Goal: Use online tool/utility: Utilize a website feature to perform a specific function

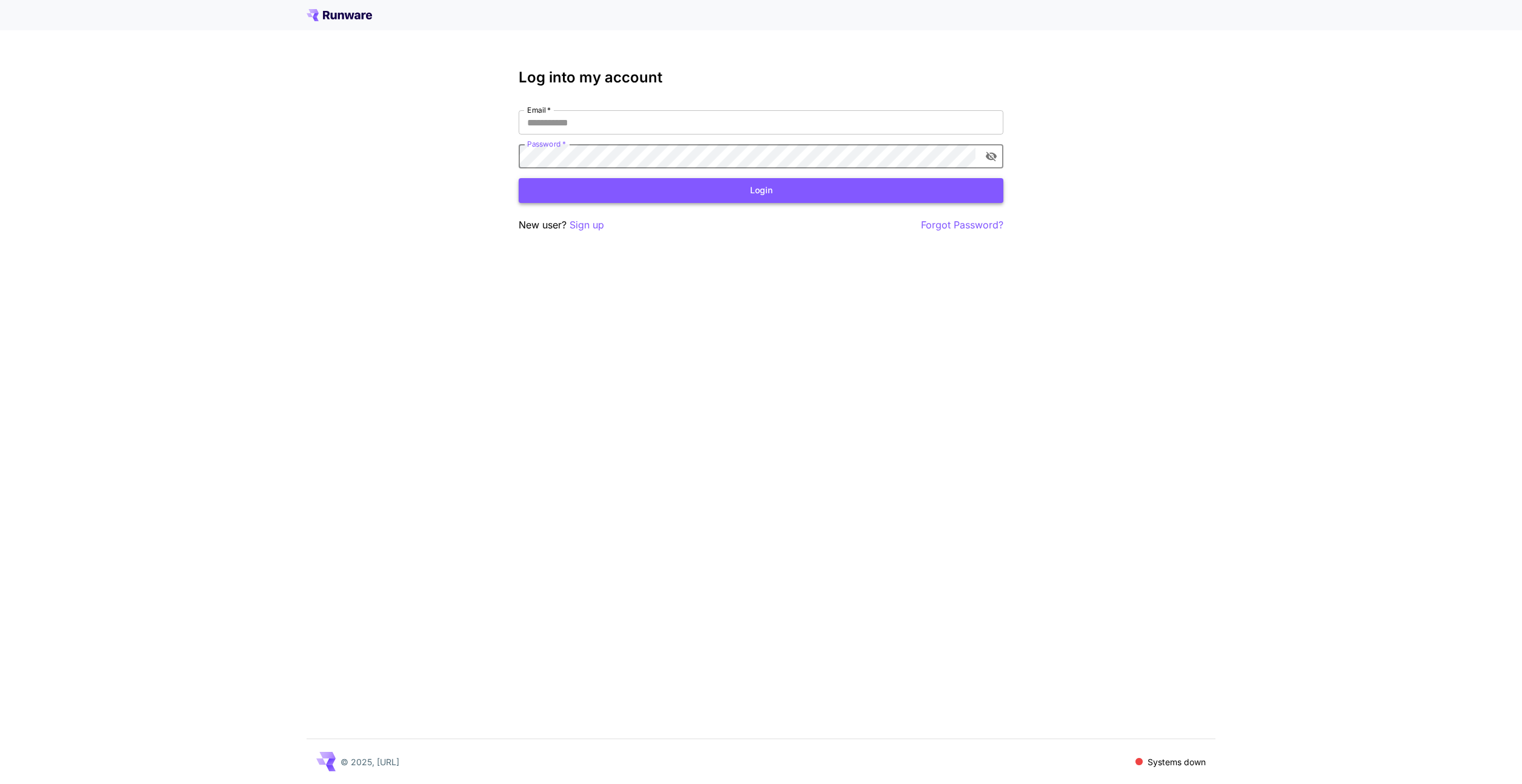
type input "**********"
click at [674, 190] on button "Login" at bounding box center [761, 190] width 485 height 25
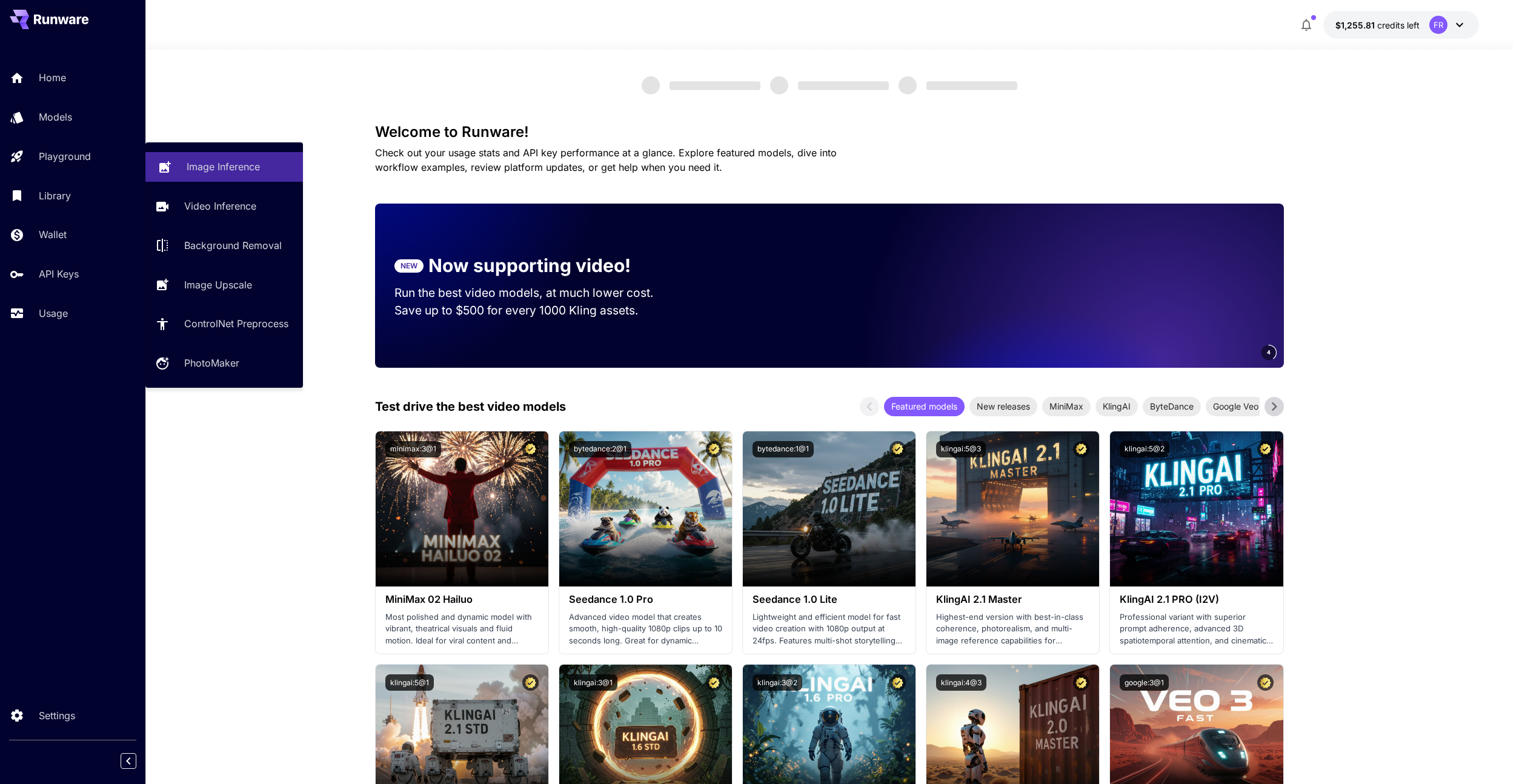
click at [197, 170] on p "Image Inference" at bounding box center [223, 166] width 74 height 15
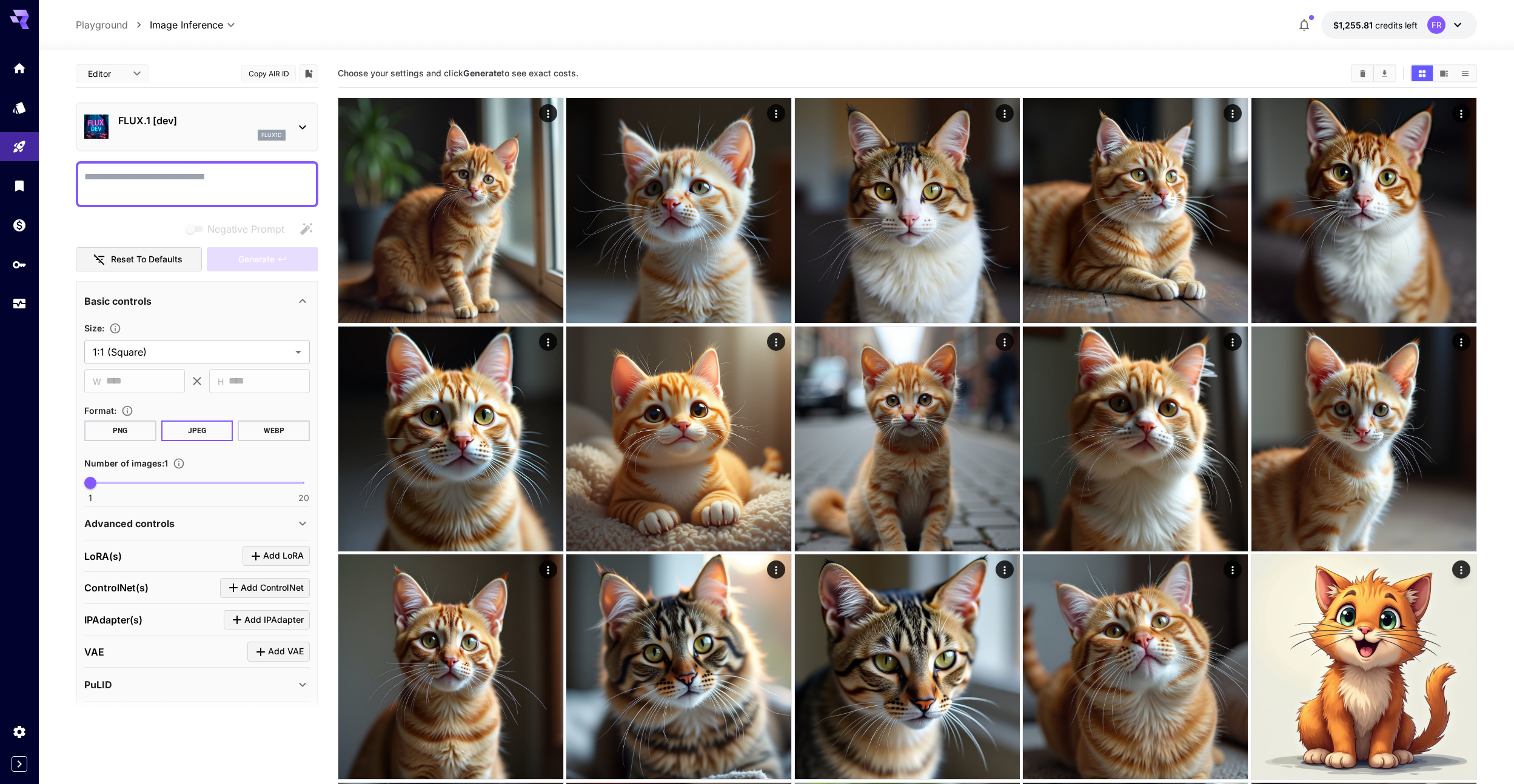
click at [197, 128] on div "FLUX.1 [dev] flux1d" at bounding box center [202, 127] width 167 height 27
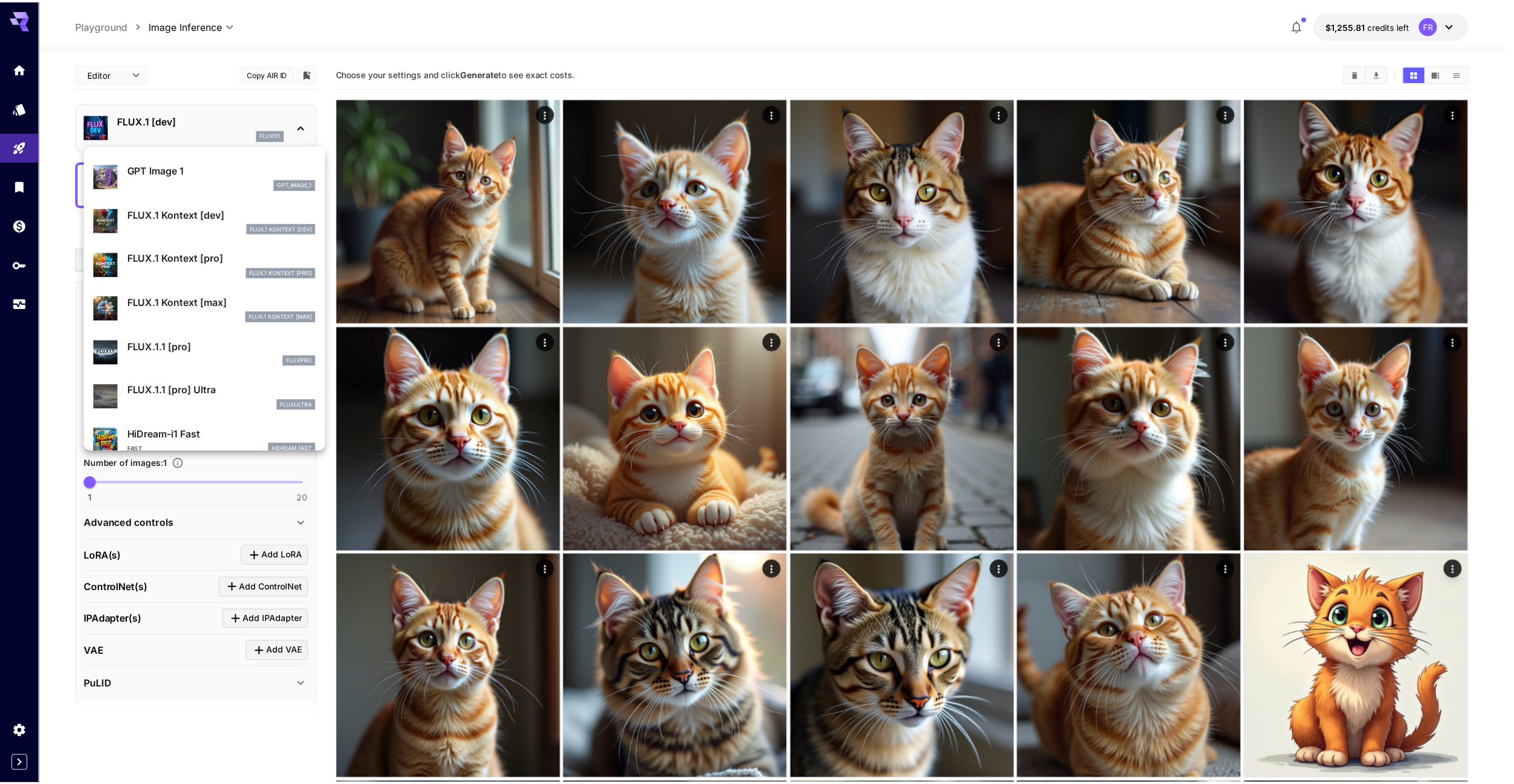
scroll to position [703, 0]
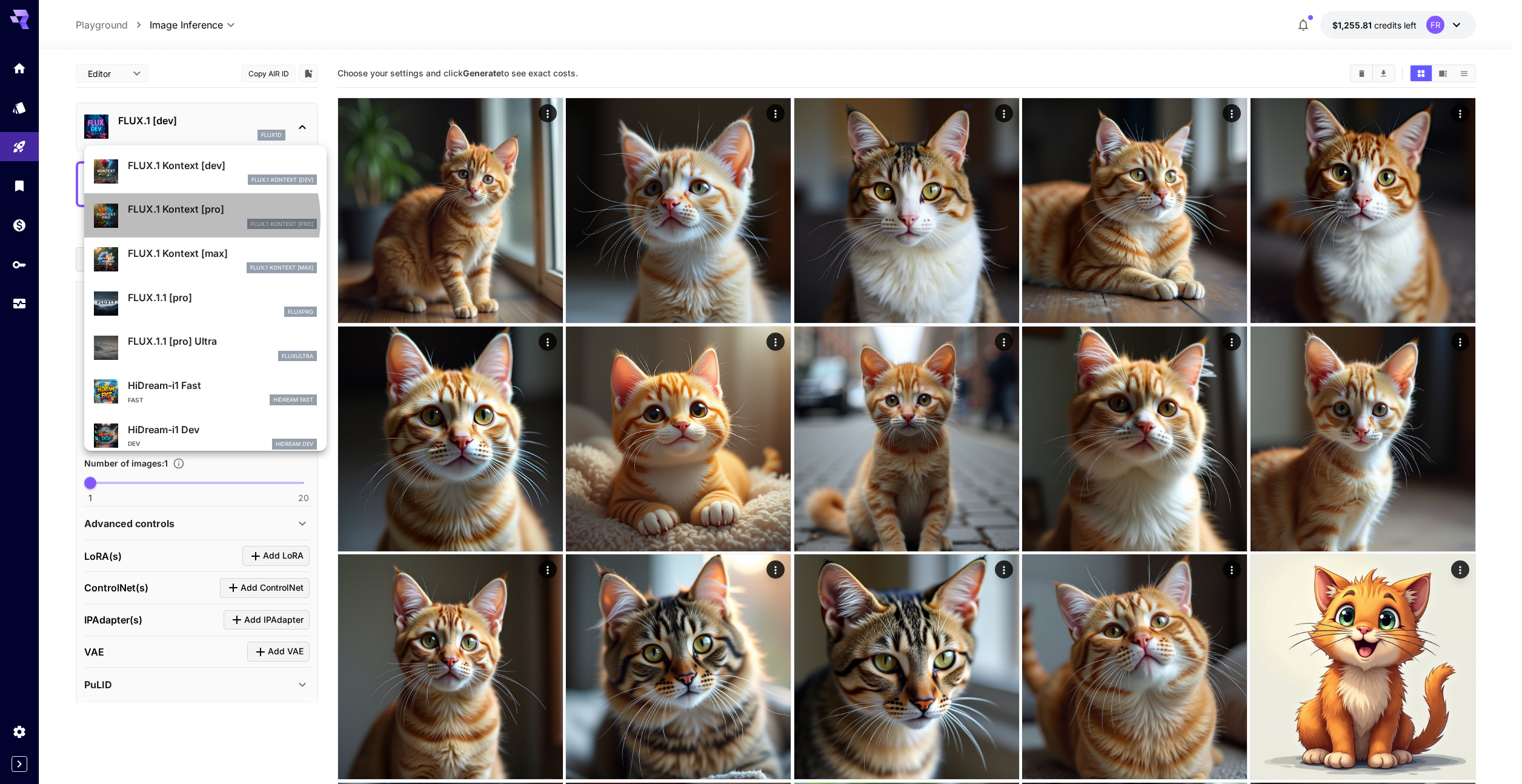
click at [191, 219] on div "FLUX.1 Kontext [pro]" at bounding box center [222, 224] width 189 height 11
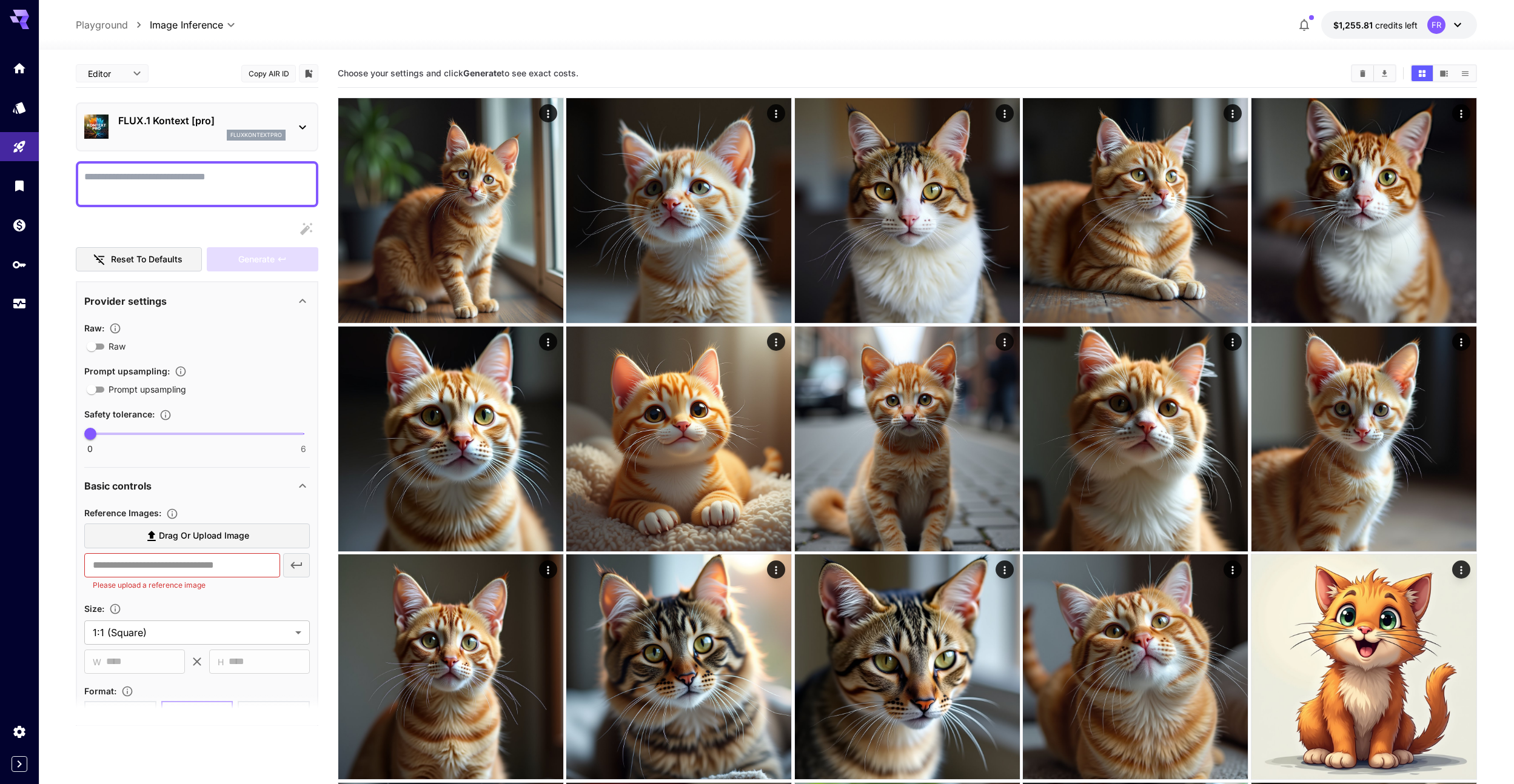
click at [153, 180] on textarea "Raw" at bounding box center [197, 184] width 225 height 29
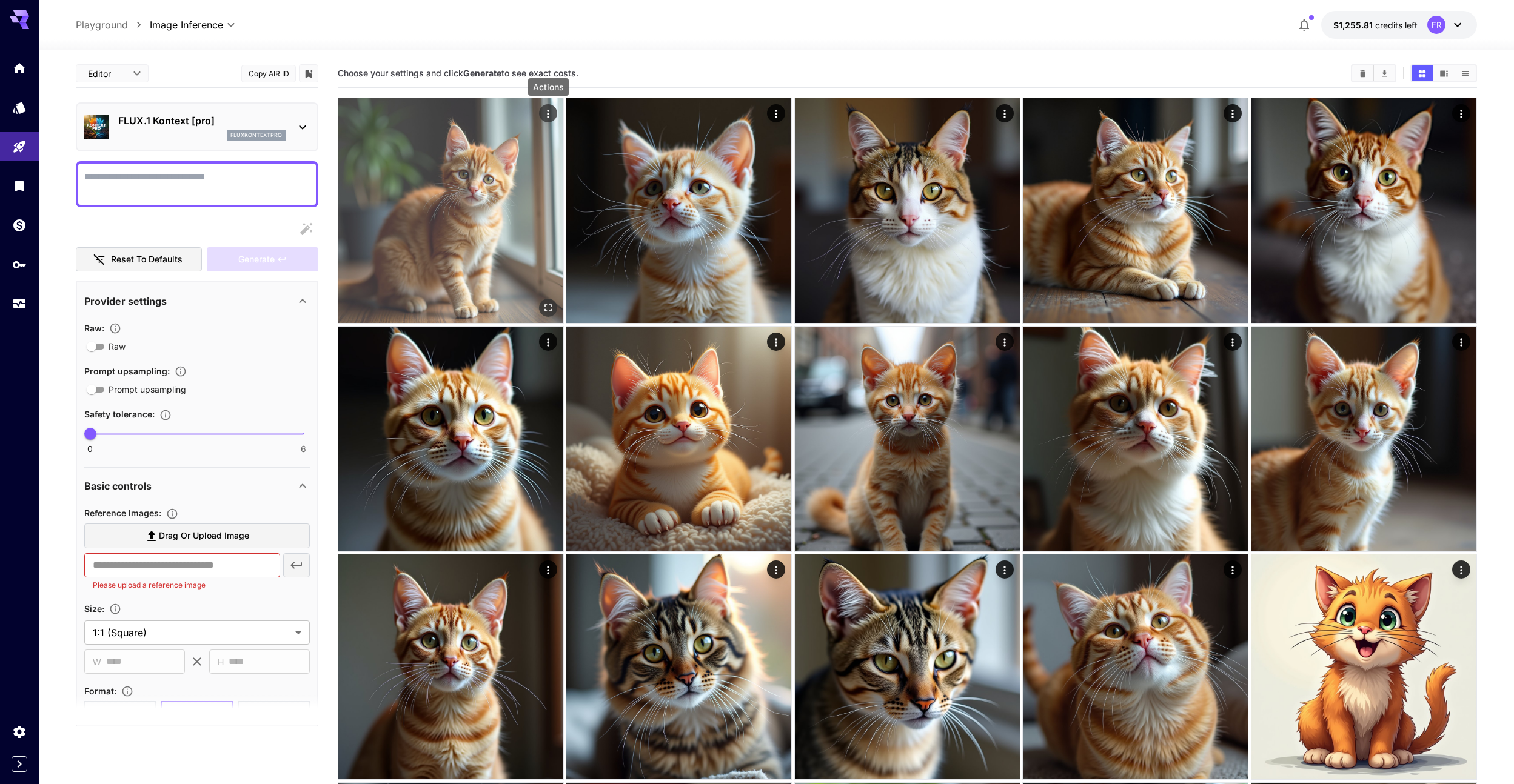
click at [542, 113] on button "Actions" at bounding box center [548, 113] width 18 height 18
click at [544, 116] on icon "Actions" at bounding box center [546, 116] width 12 height 12
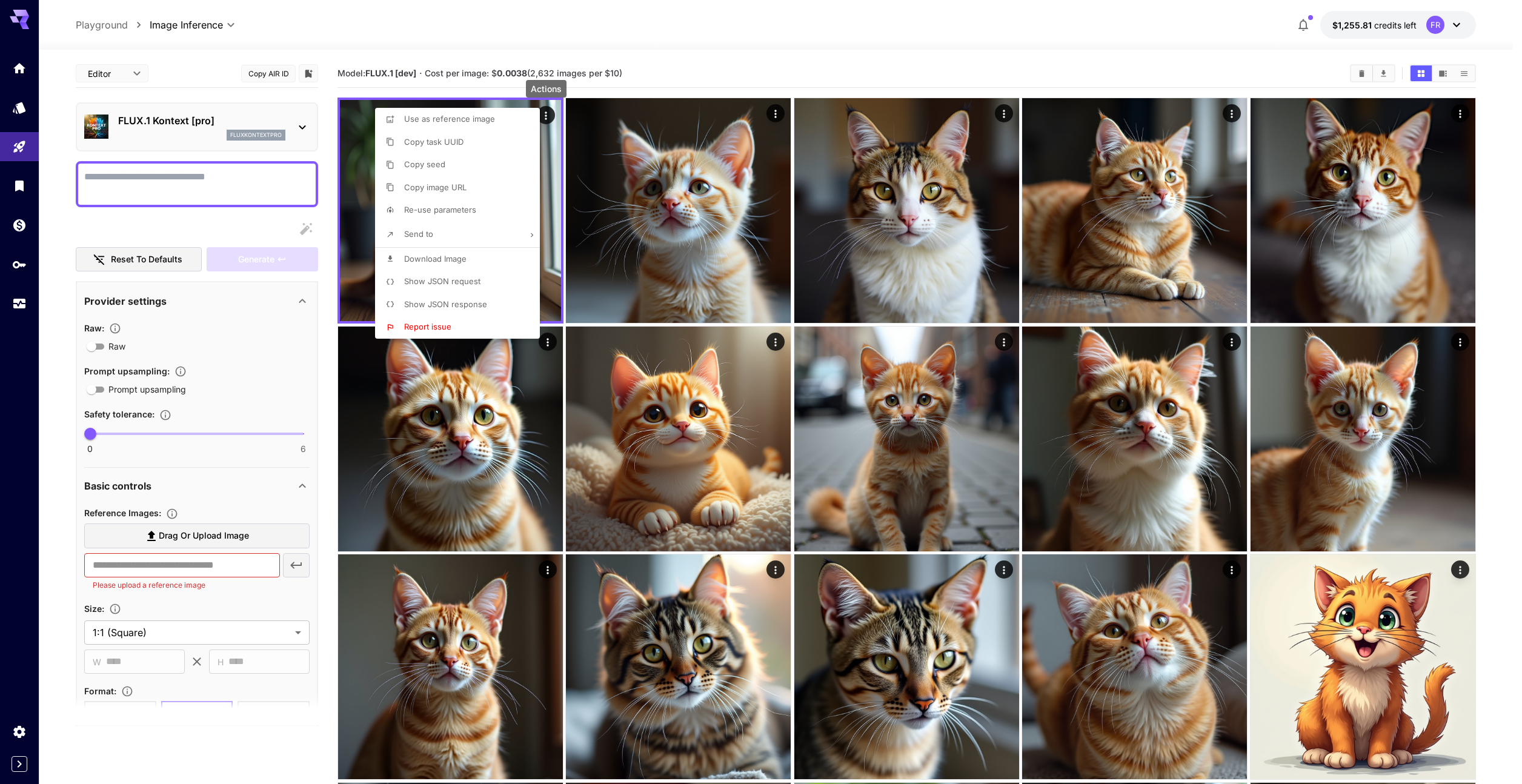
click at [464, 121] on span "Use as reference image" at bounding box center [450, 118] width 91 height 10
click at [249, 179] on div at bounding box center [761, 392] width 1522 height 784
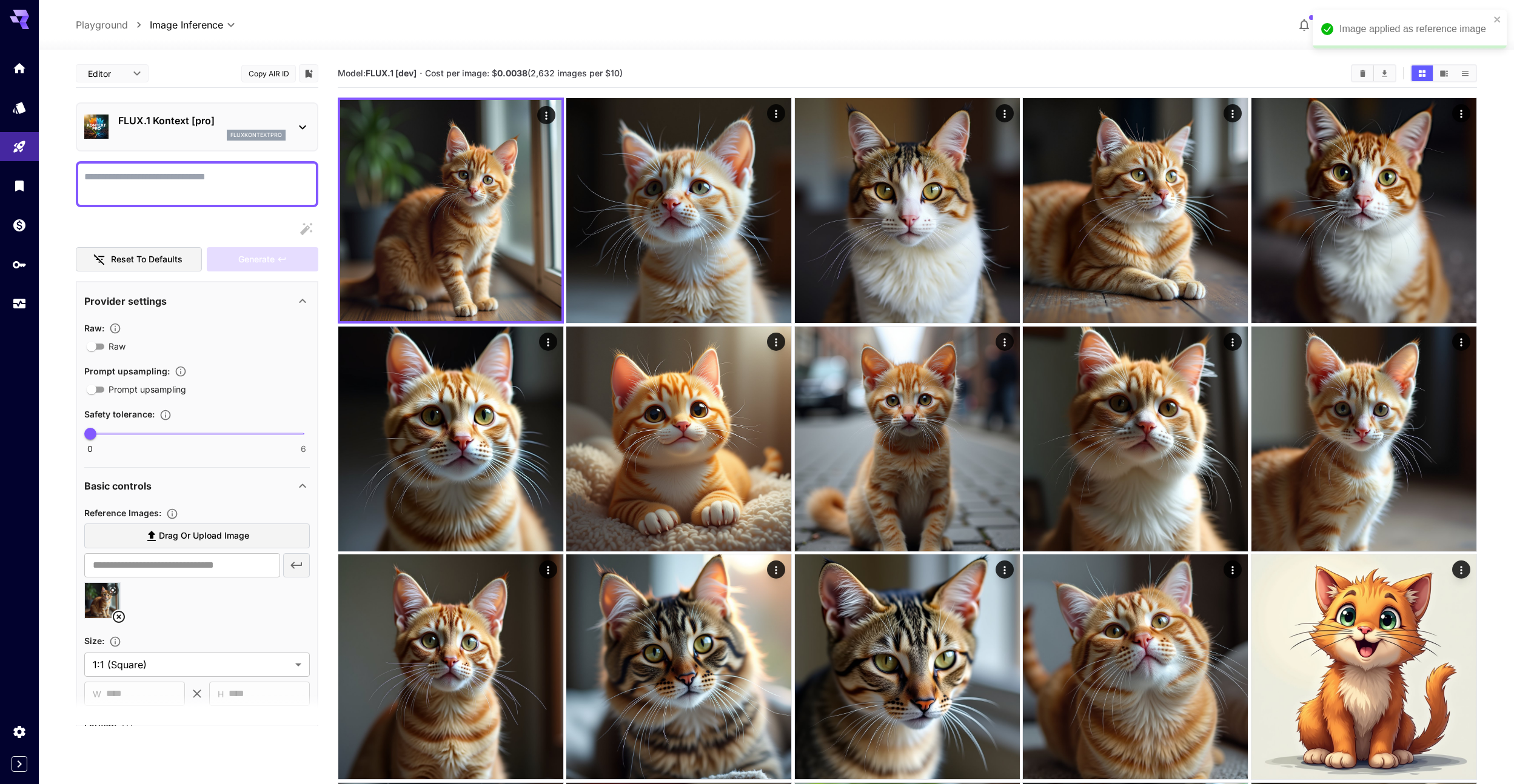
click at [187, 178] on textarea "Raw" at bounding box center [197, 184] width 225 height 29
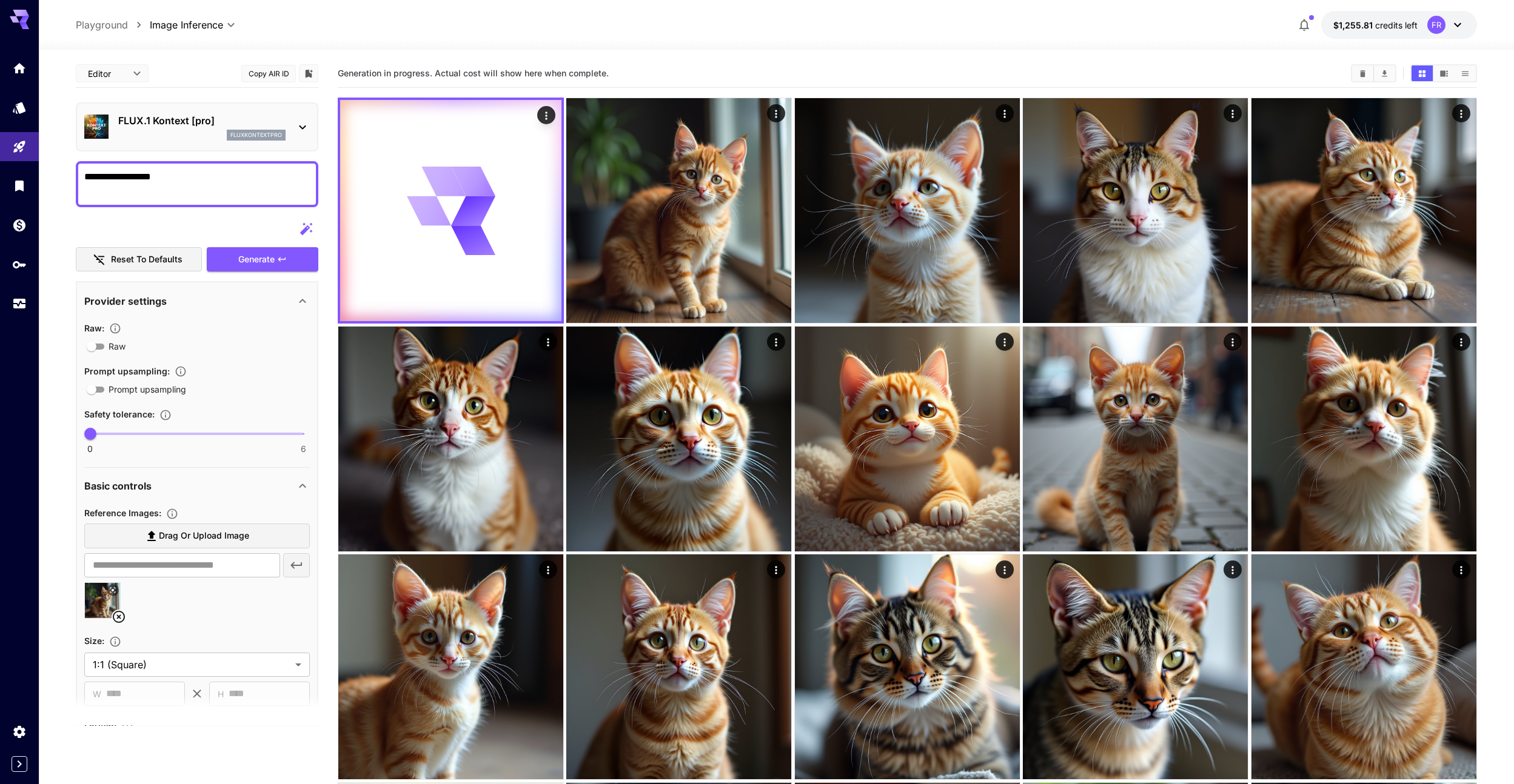
type textarea "**********"
